Goal: Information Seeking & Learning: Learn about a topic

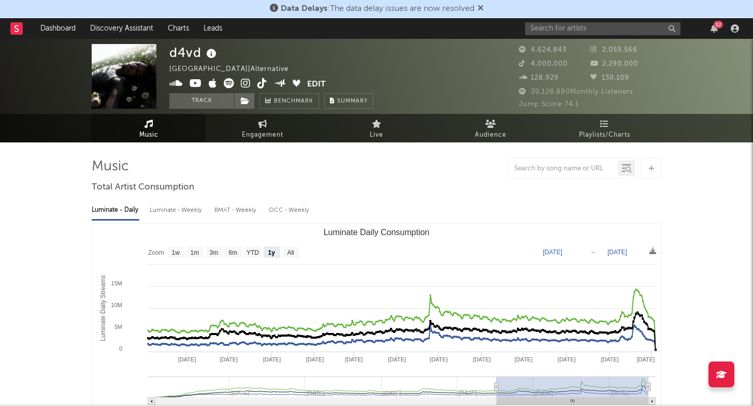
select select "1y"
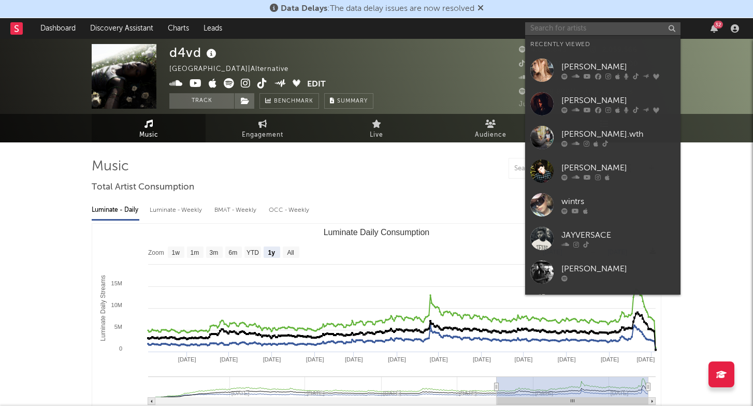
click at [546, 34] on input "text" at bounding box center [602, 28] width 155 height 13
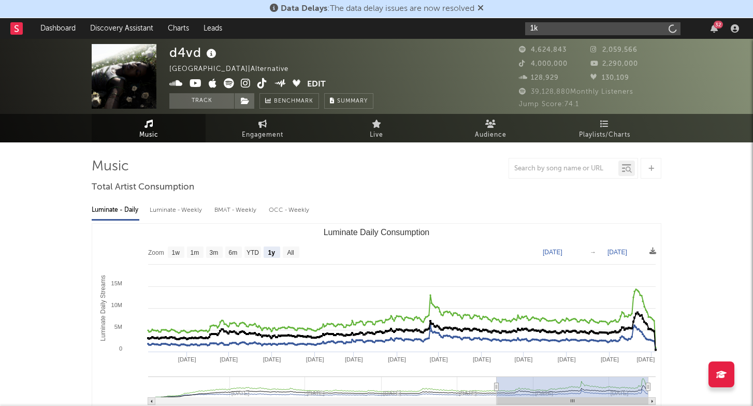
type input "1"
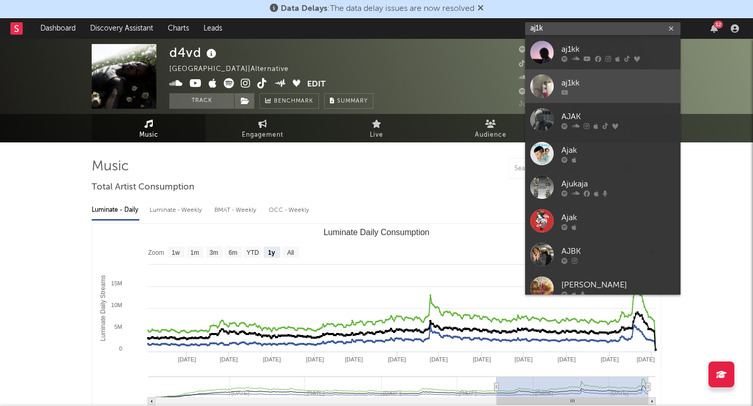
type input "aj1k"
click at [571, 78] on div "aj1kk" at bounding box center [618, 83] width 114 height 12
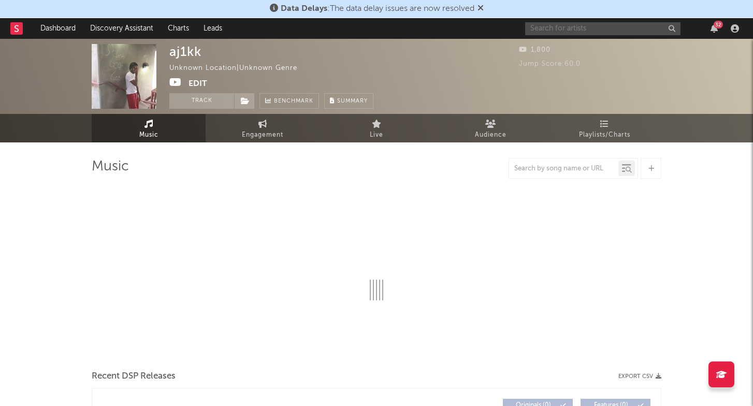
click at [565, 28] on input "text" at bounding box center [602, 28] width 155 height 13
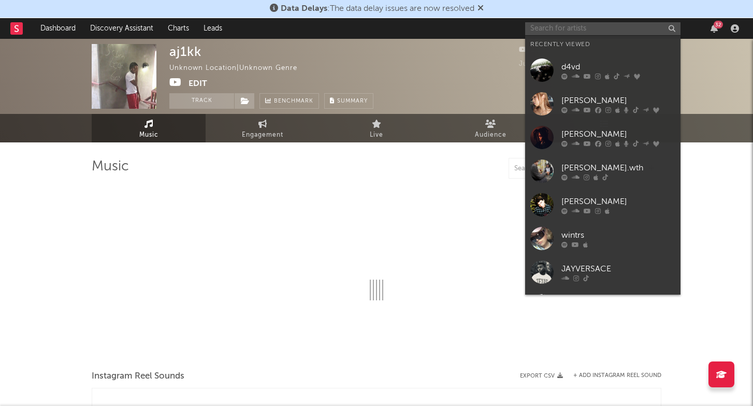
type input "a"
select select "1w"
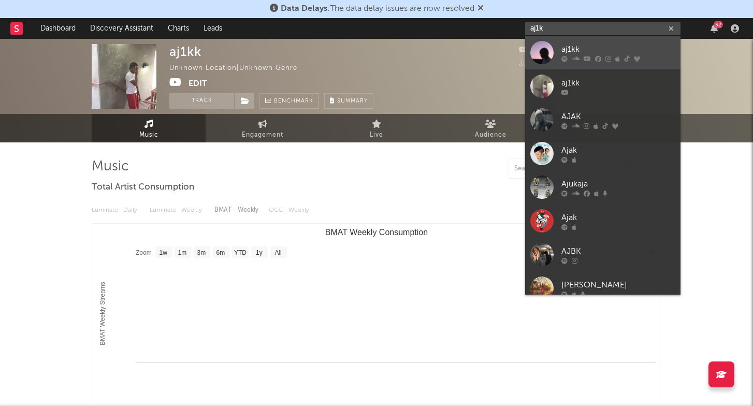
type input "aj1k"
click at [564, 55] on icon at bounding box center [564, 58] width 6 height 6
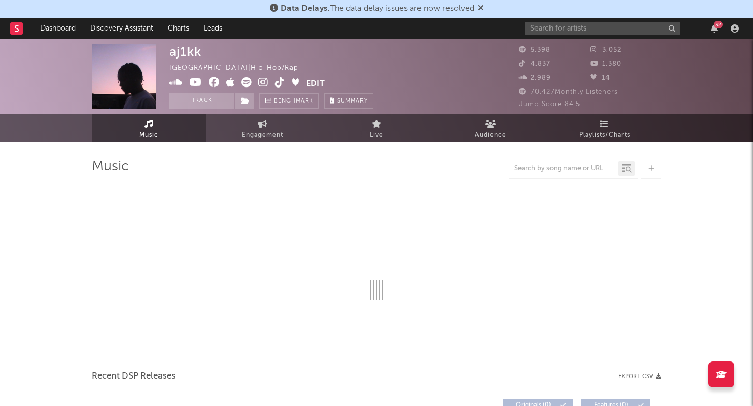
select select "6m"
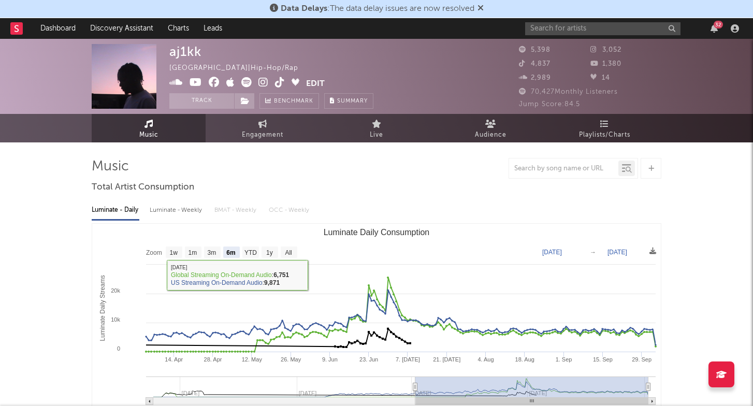
click at [182, 209] on div "Luminate - Weekly" at bounding box center [177, 210] width 54 height 18
select select "6m"
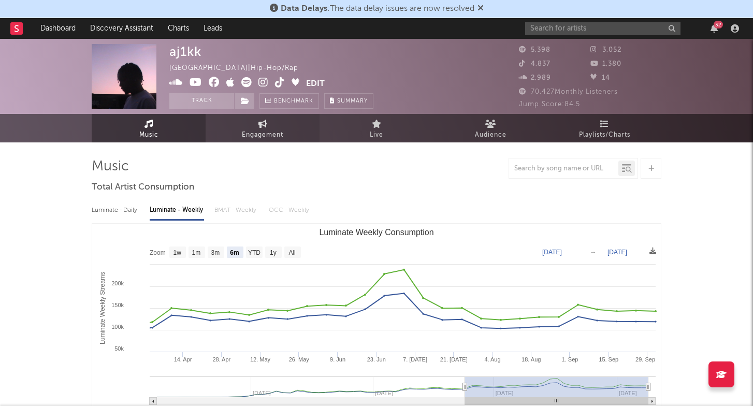
click at [281, 129] on span "Engagement" at bounding box center [262, 135] width 41 height 12
select select "1m"
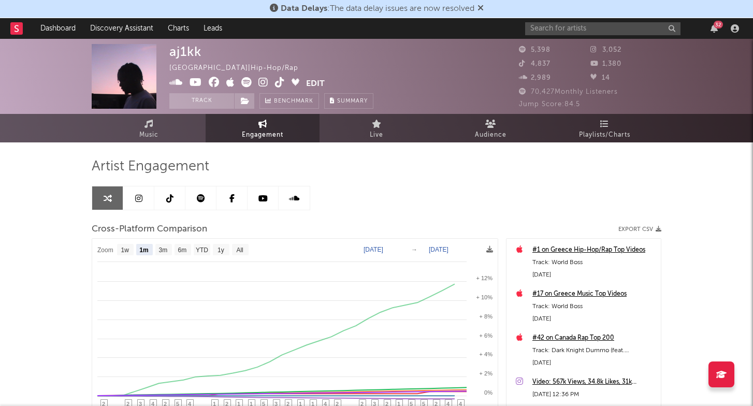
click at [140, 193] on link at bounding box center [138, 197] width 31 height 23
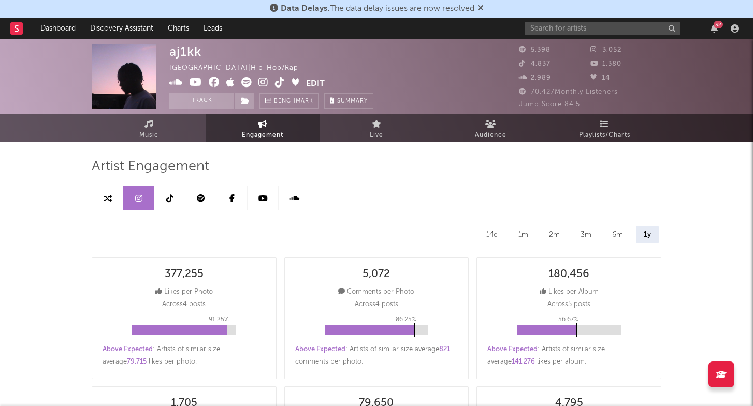
select select "6m"
click at [143, 198] on link at bounding box center [138, 197] width 31 height 23
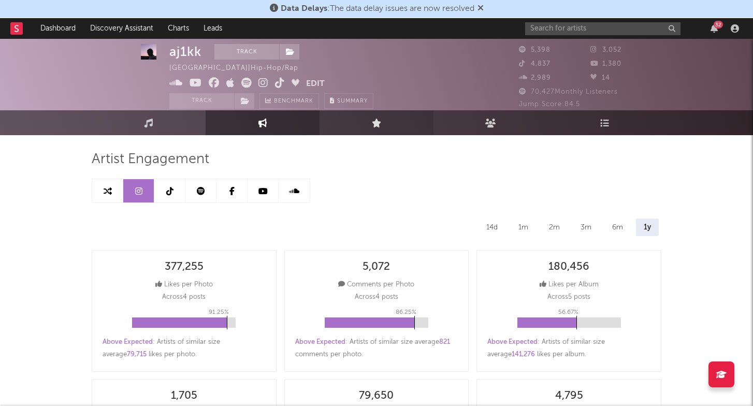
scroll to position [8, 0]
